Goal: Information Seeking & Learning: Learn about a topic

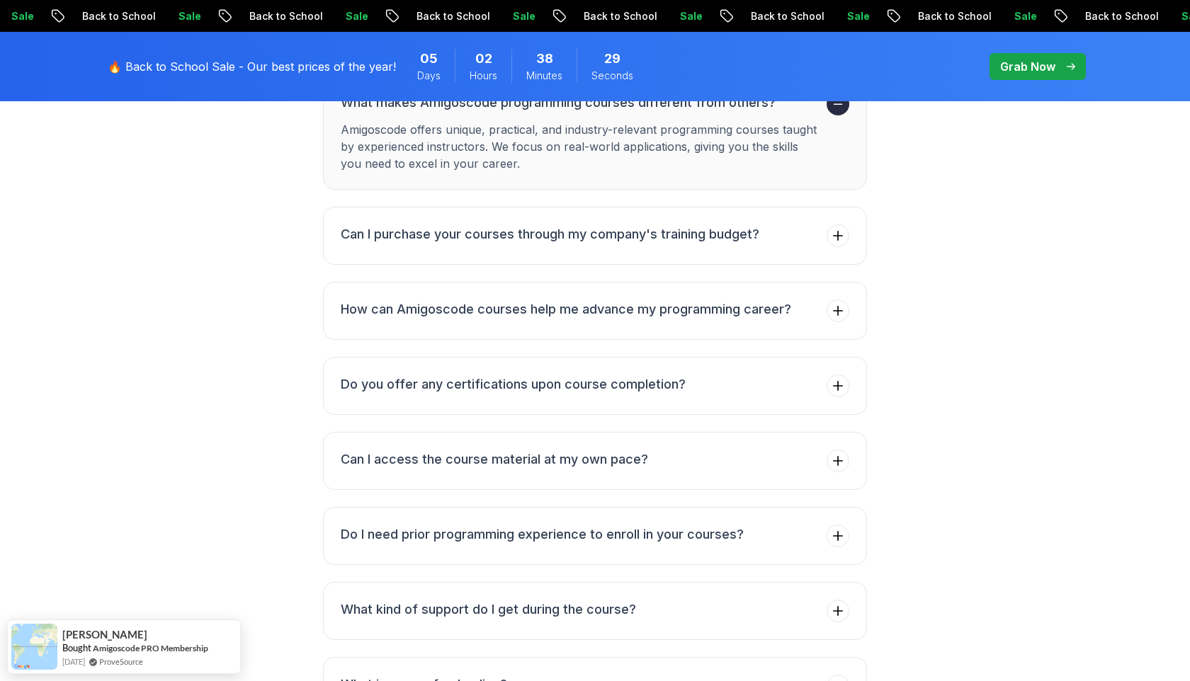
scroll to position [5623, 0]
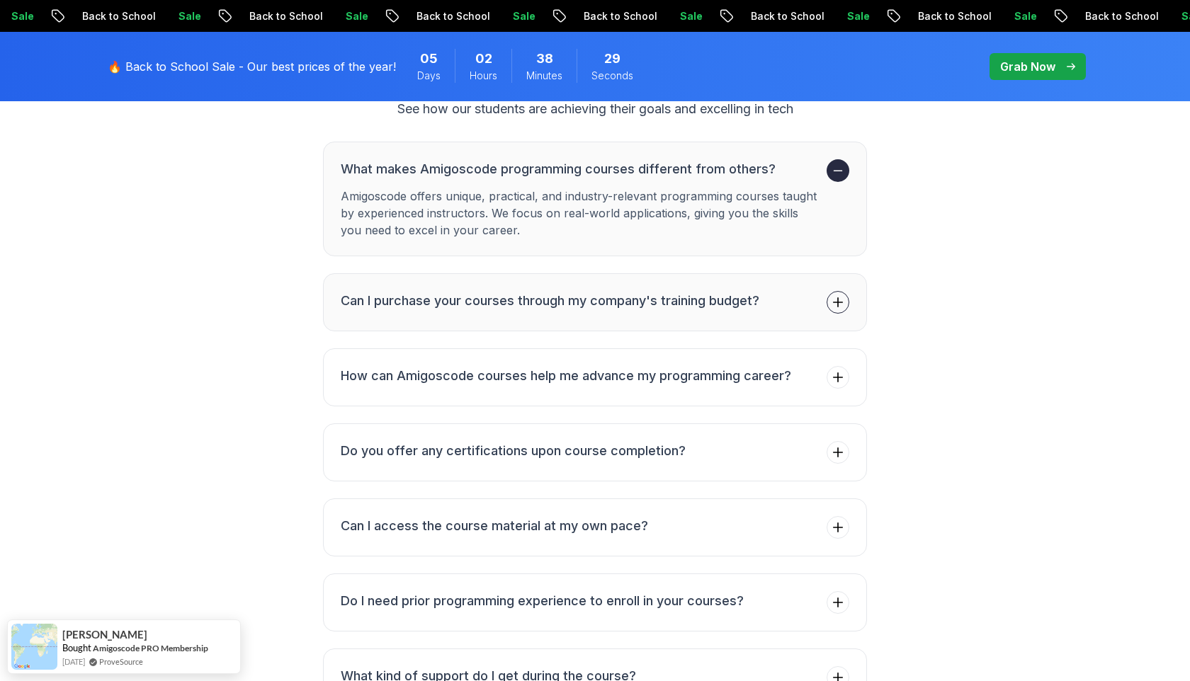
click at [536, 273] on button "Can I purchase your courses through my company's training budget?" at bounding box center [595, 302] width 544 height 58
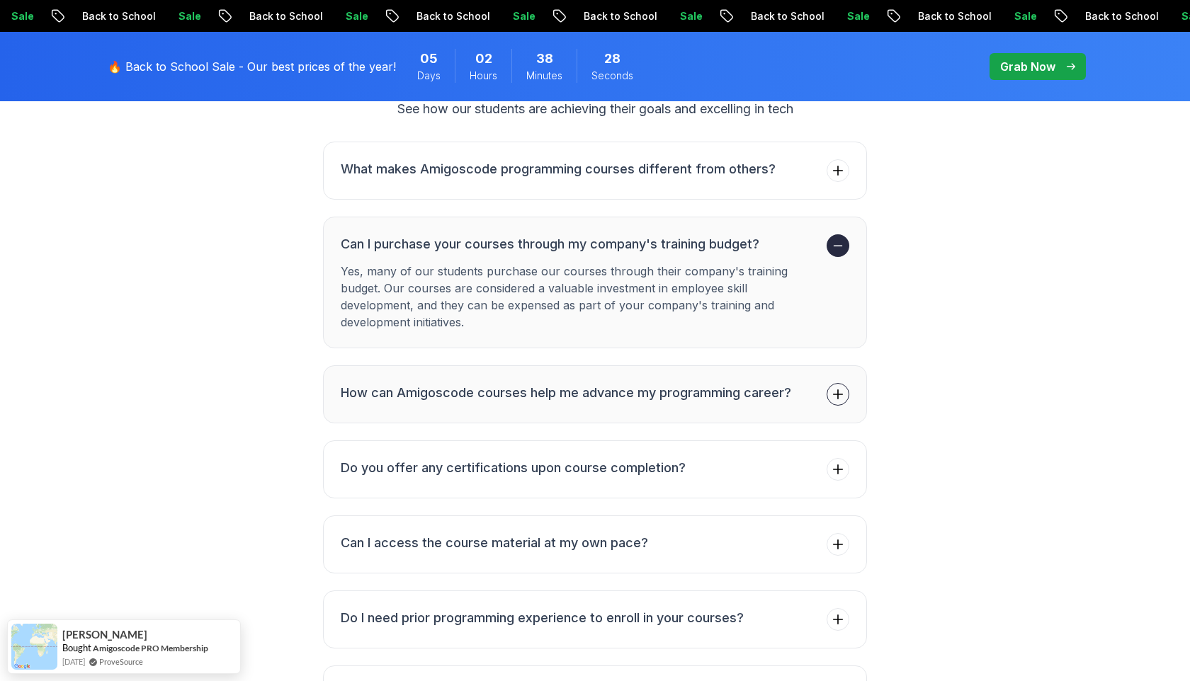
click at [431, 408] on button "How can Amigoscode courses help me advance my programming career?" at bounding box center [595, 395] width 544 height 58
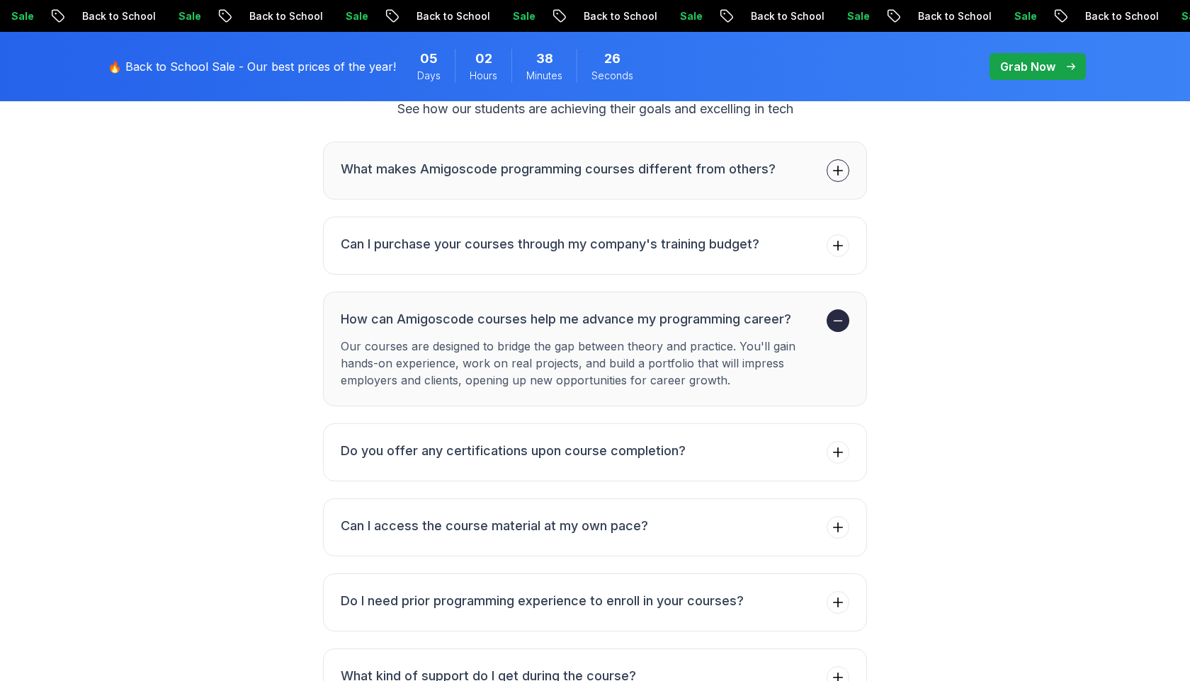
click at [584, 159] on h3 "What makes Amigoscode programming courses different from others?" at bounding box center [558, 169] width 435 height 20
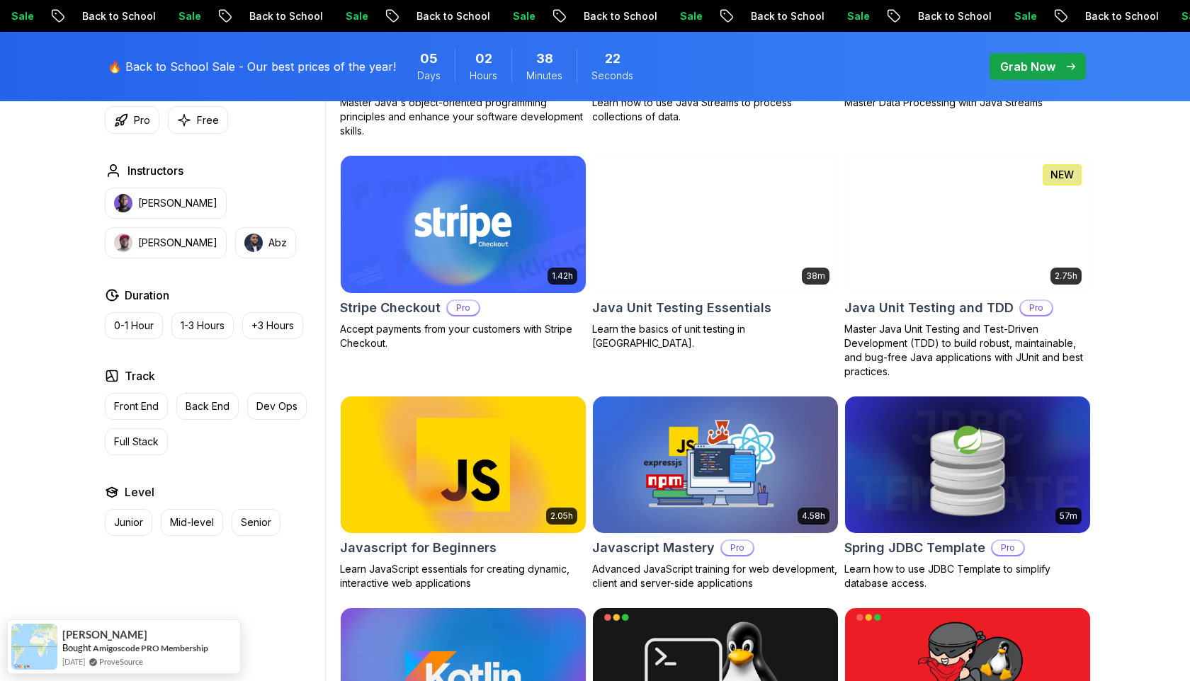
scroll to position [0, 0]
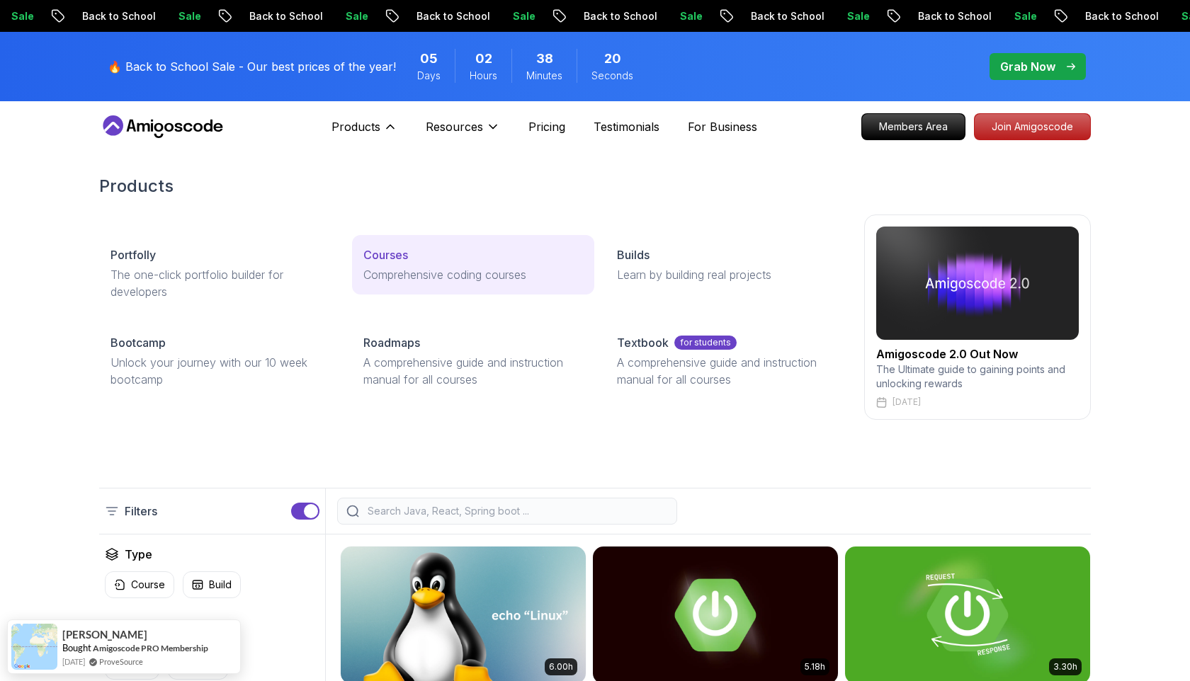
click at [410, 248] on div "Courses" at bounding box center [472, 255] width 219 height 17
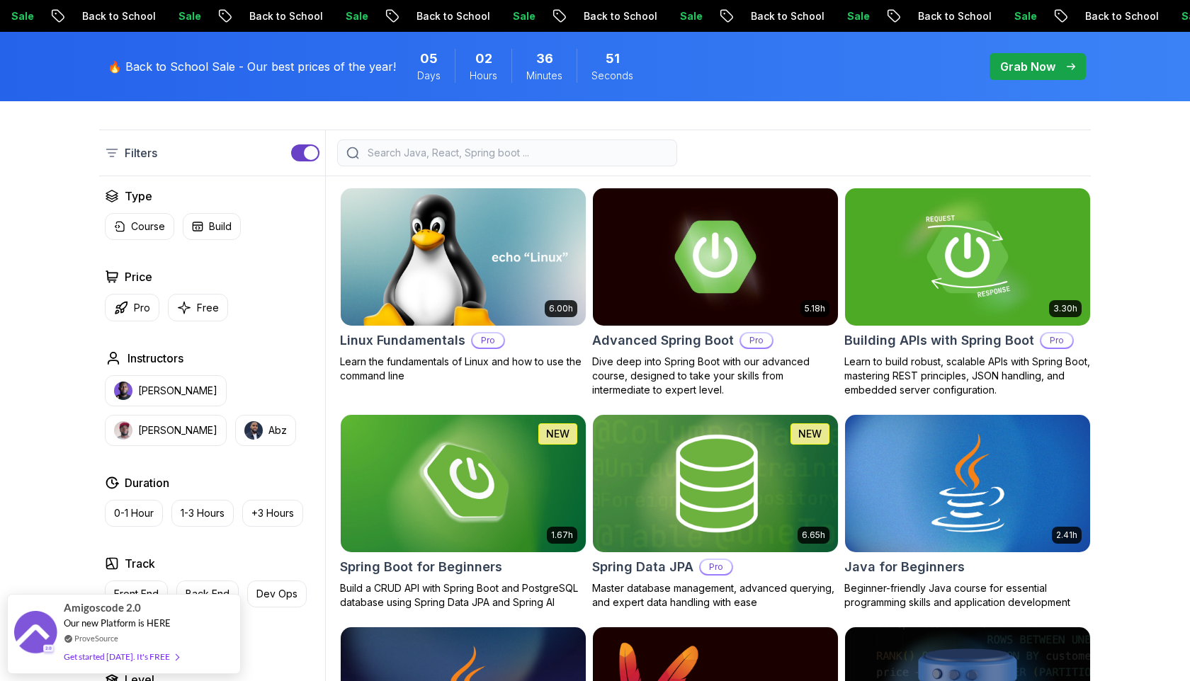
scroll to position [323, 0]
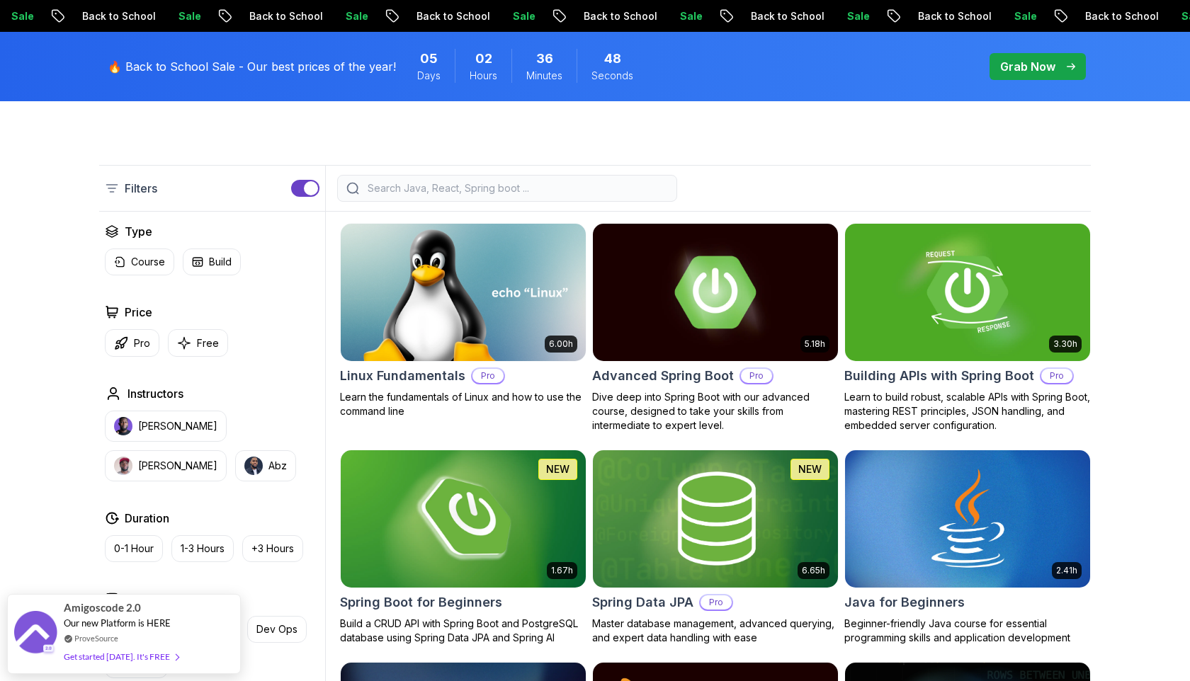
click at [495, 533] on img at bounding box center [462, 519] width 257 height 144
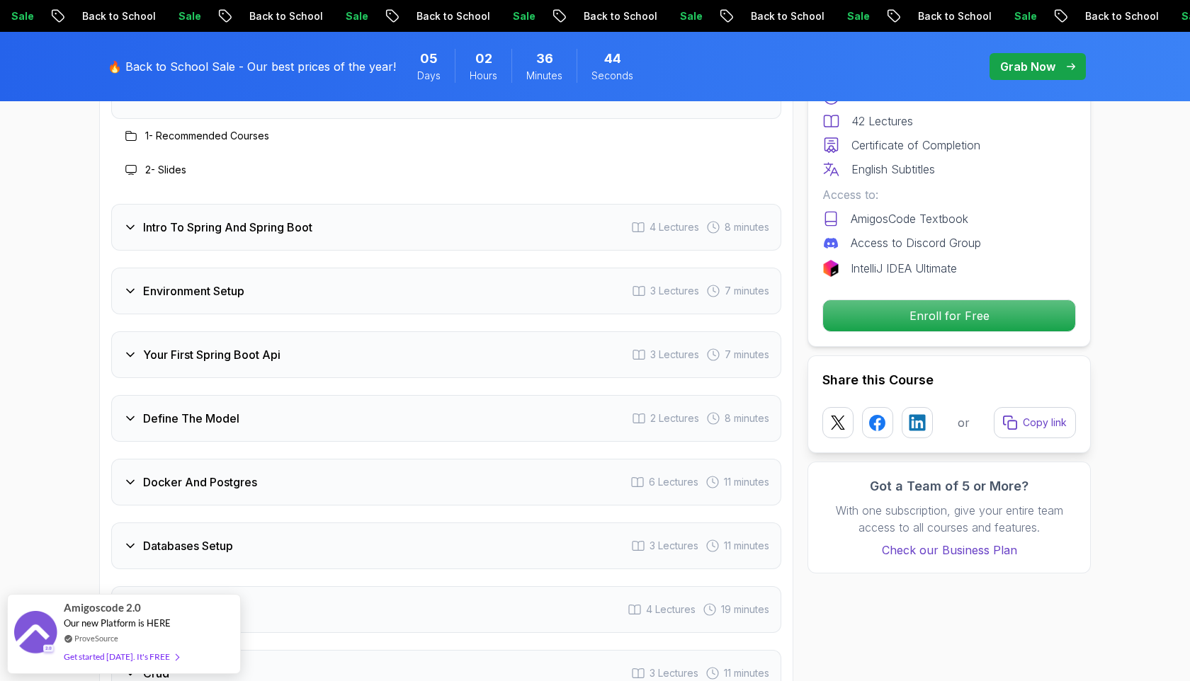
scroll to position [1904, 0]
click at [365, 220] on div "Intro To Spring And Spring Boot 4 Lectures 8 minutes" at bounding box center [446, 224] width 670 height 47
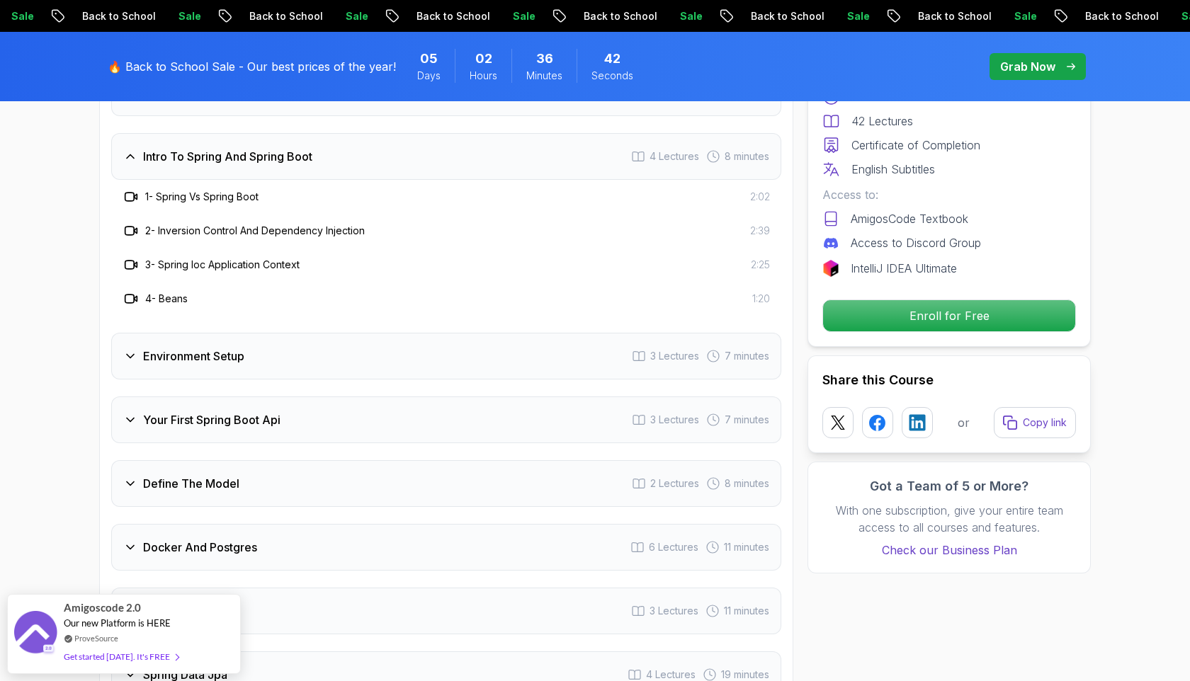
click at [317, 342] on div "Environment Setup 3 Lectures 7 minutes" at bounding box center [446, 356] width 670 height 47
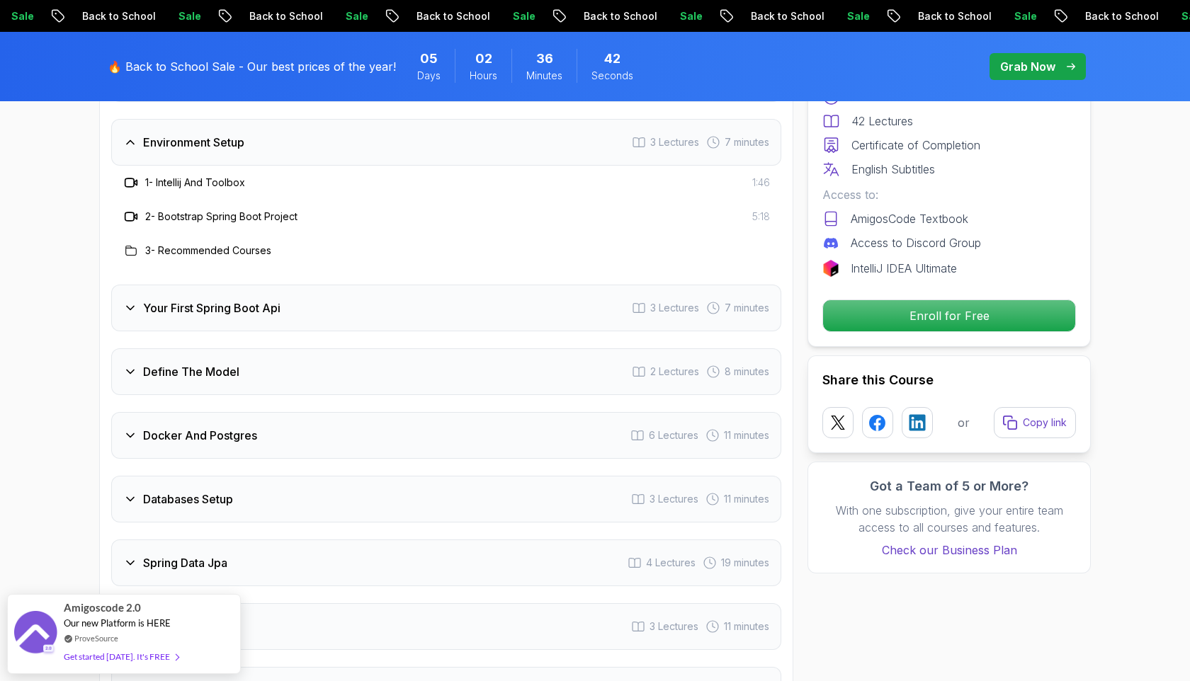
scroll to position [2193, 0]
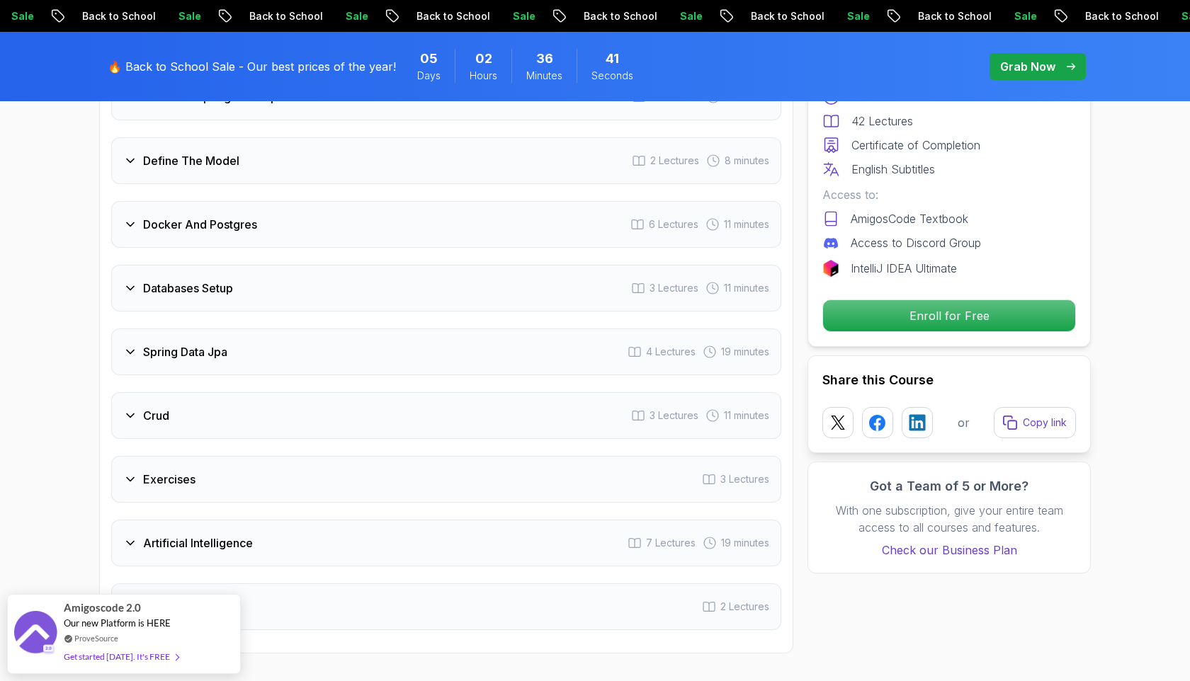
click at [315, 336] on div "Spring Data Jpa 4 Lectures 19 minutes" at bounding box center [446, 352] width 670 height 47
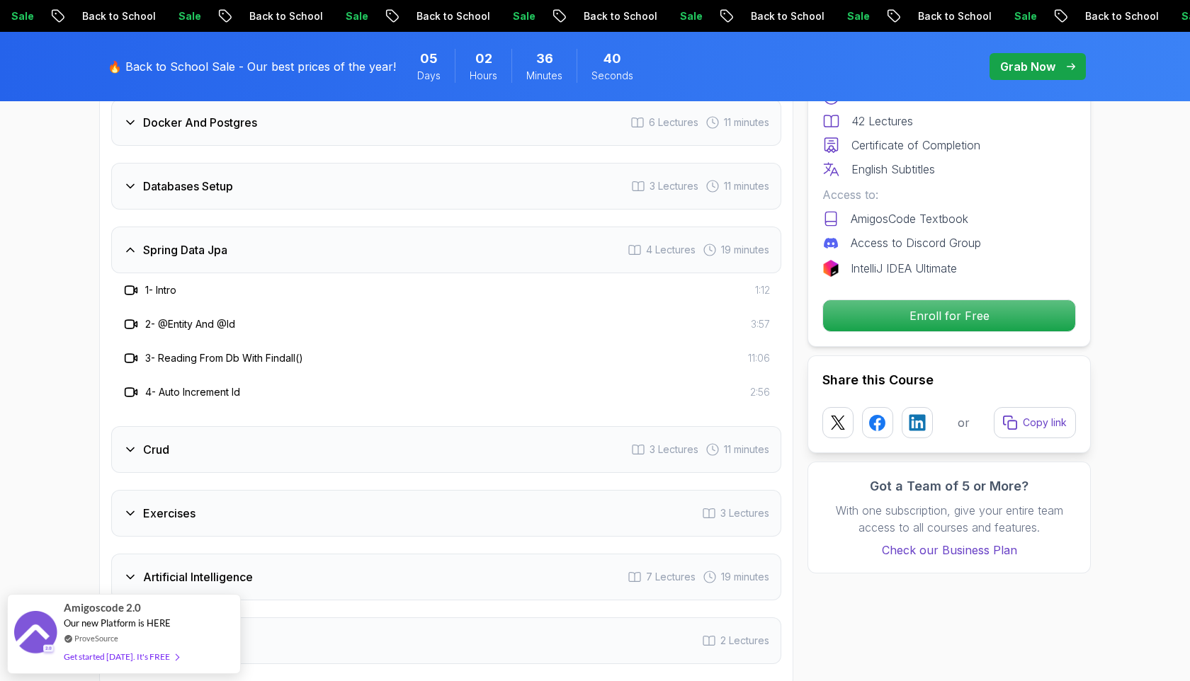
click at [233, 433] on div "Crud 3 Lectures 11 minutes" at bounding box center [446, 449] width 670 height 47
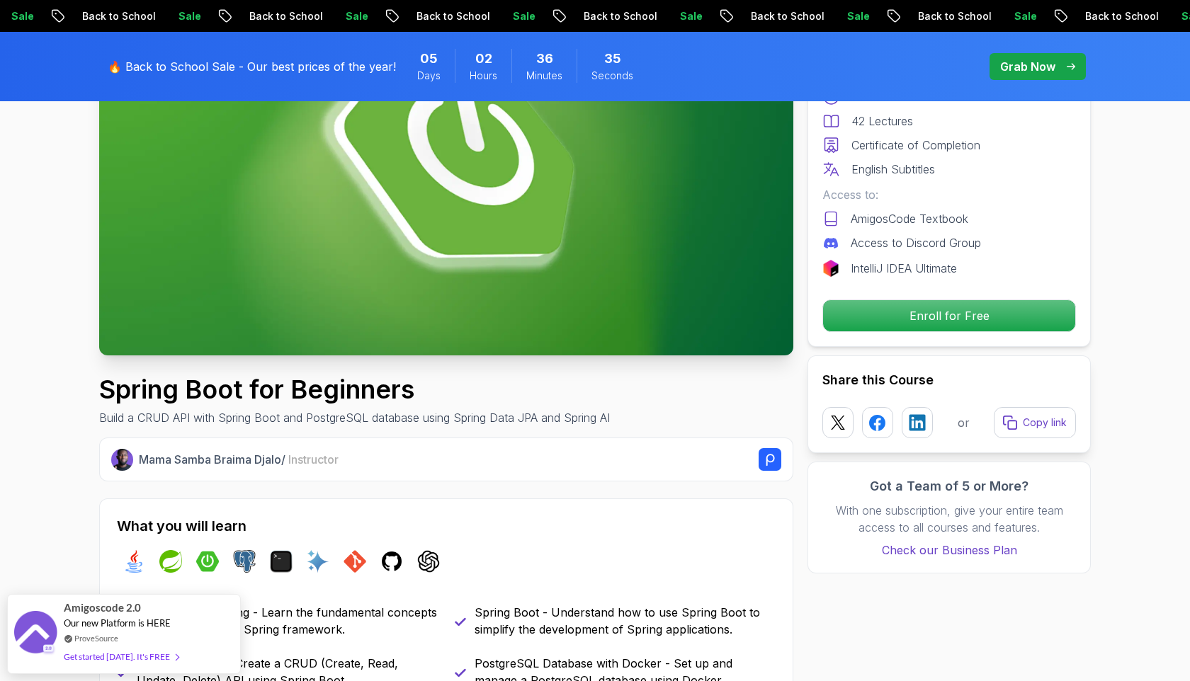
scroll to position [0, 0]
